Goal: Information Seeking & Learning: Learn about a topic

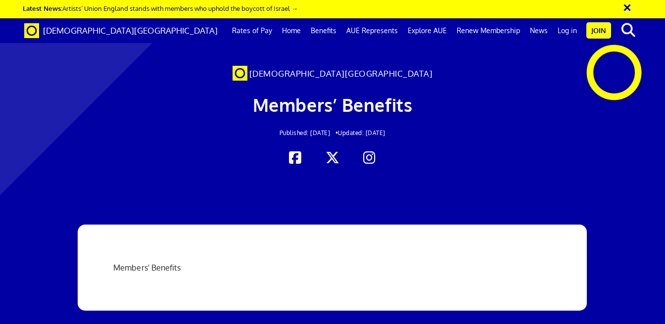
scroll to position [0, 3]
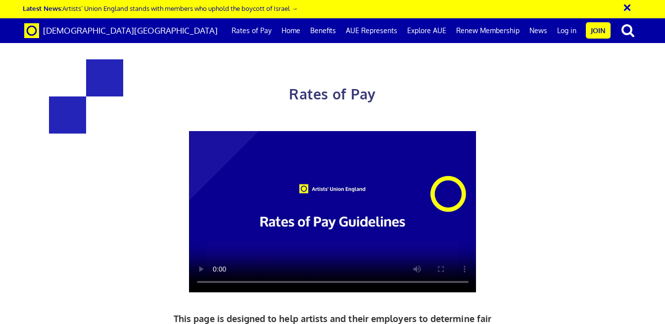
scroll to position [503, 0]
